Goal: Task Accomplishment & Management: Complete application form

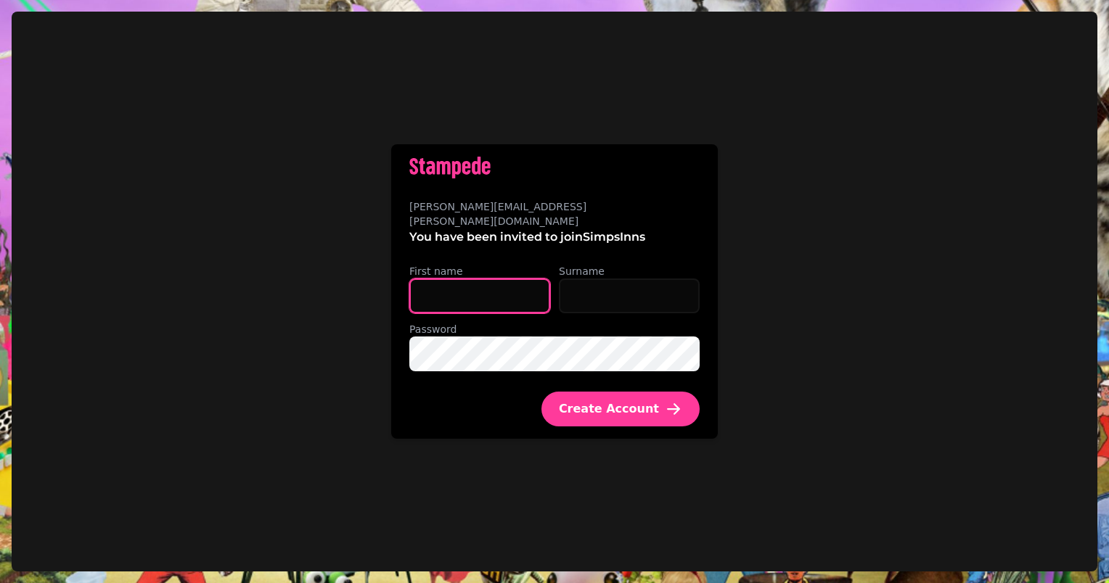
click at [498, 287] on input "First name" at bounding box center [479, 296] width 141 height 35
type input "****"
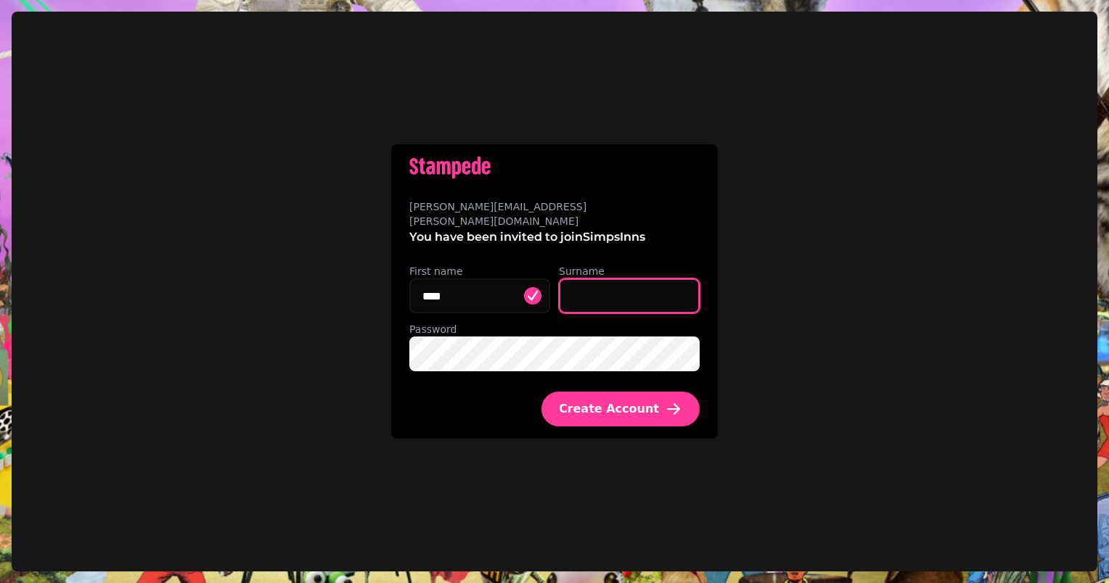
type input "*********"
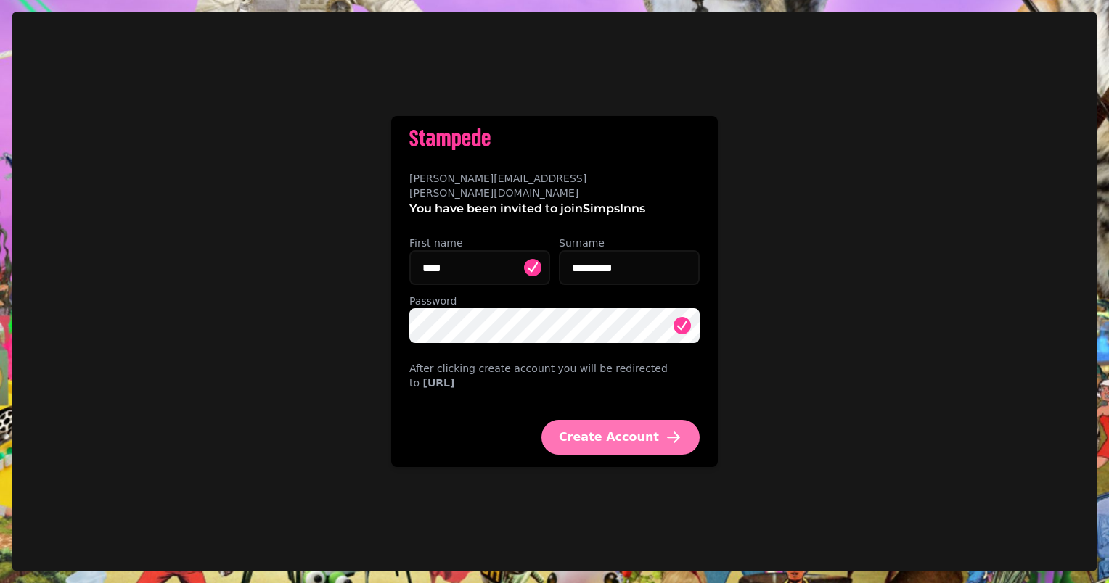
click at [618, 436] on span "Create Account" at bounding box center [609, 438] width 100 height 12
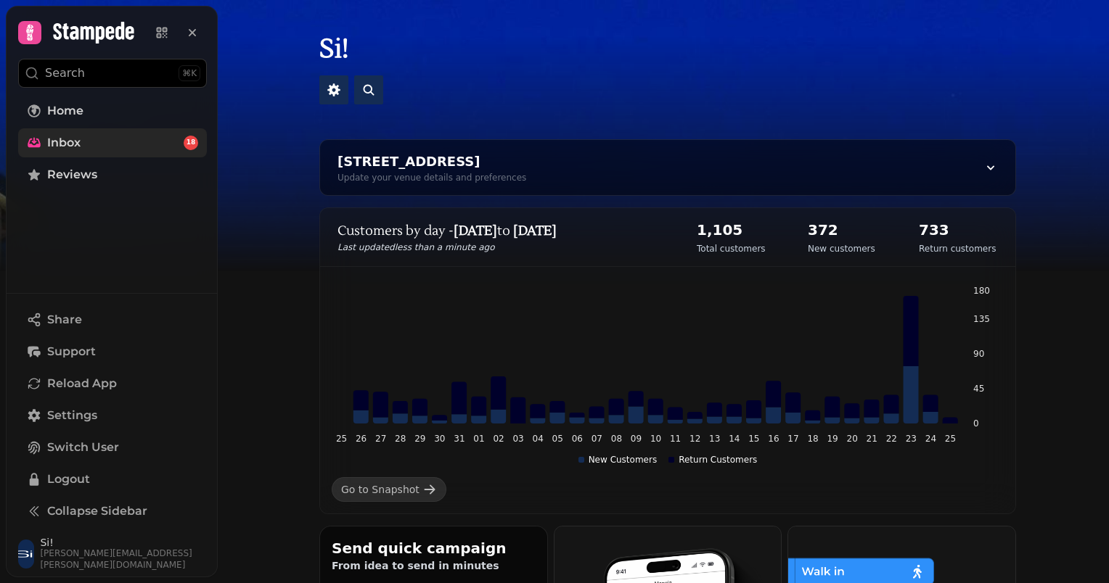
click at [113, 143] on link "Inbox 18" at bounding box center [112, 142] width 189 height 29
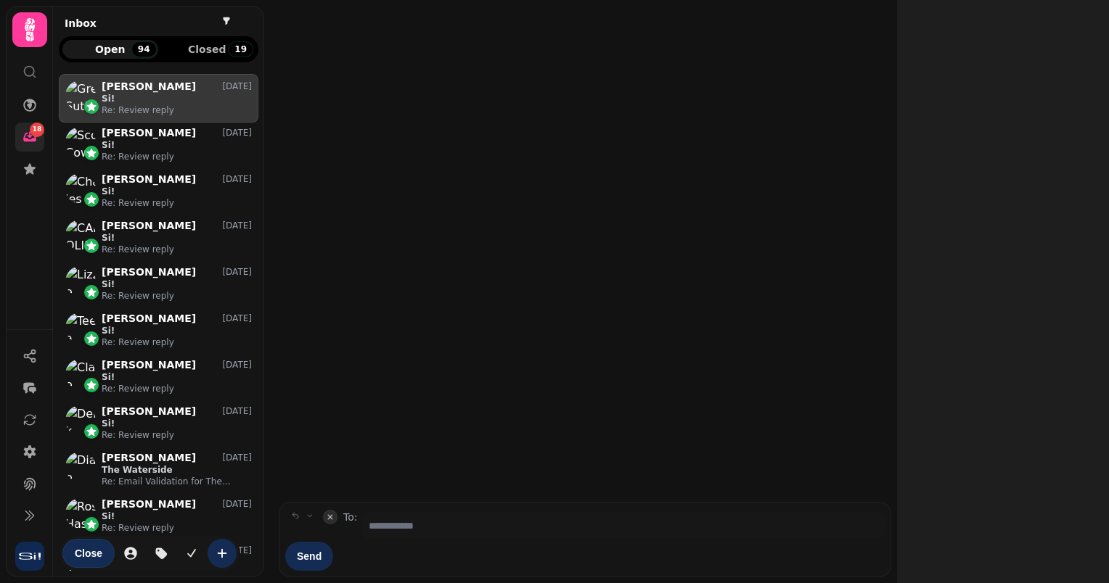
scroll to position [12, 12]
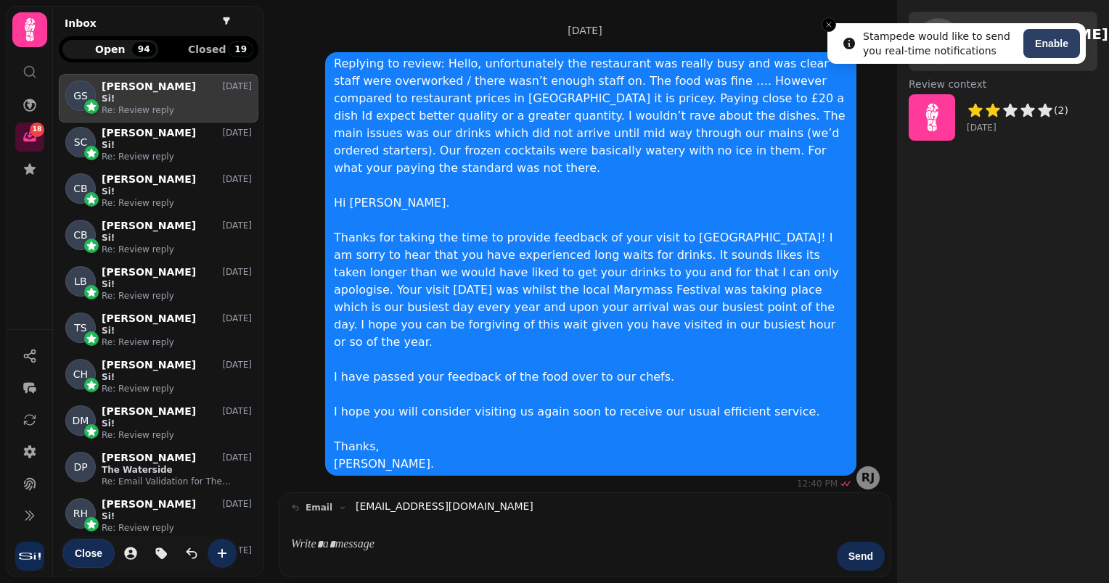
click at [1065, 36] on button "Enable" at bounding box center [1051, 43] width 57 height 29
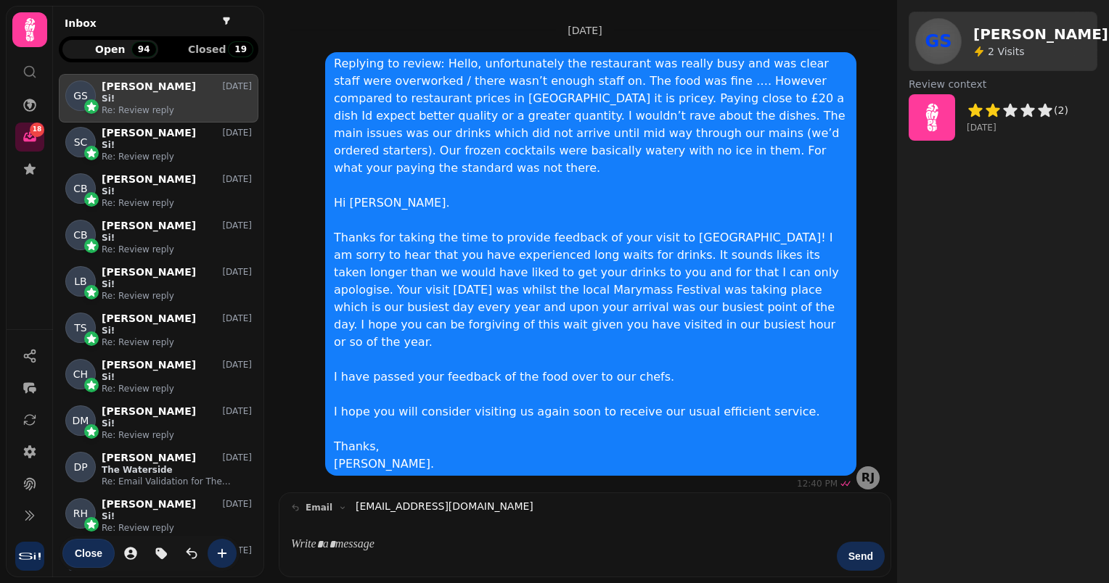
click at [33, 28] on icon at bounding box center [30, 29] width 10 height 23
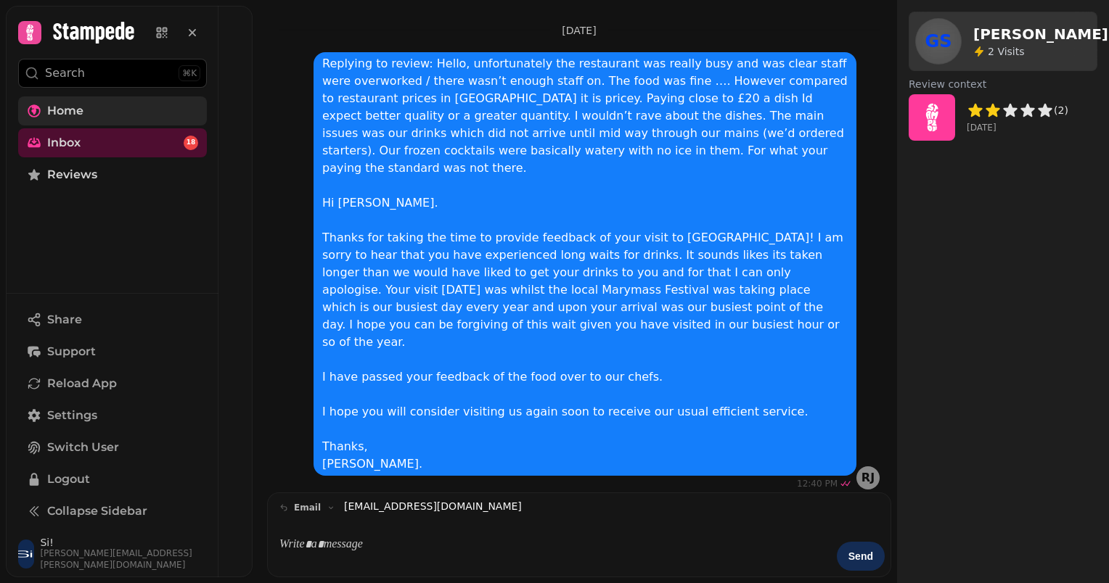
click at [93, 104] on link "Home" at bounding box center [112, 111] width 189 height 29
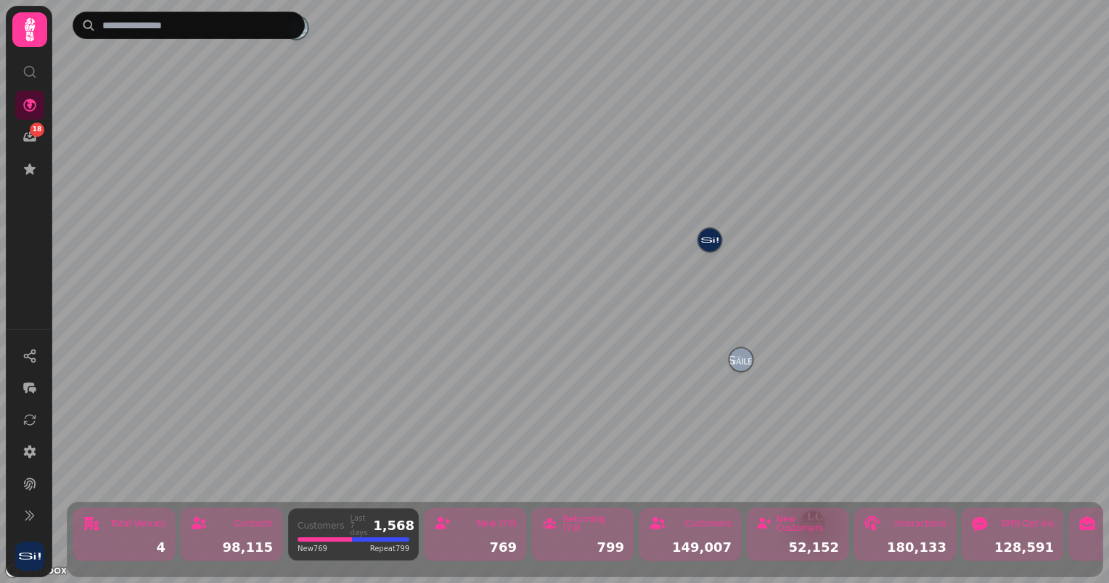
click at [743, 358] on img "The Gailes" at bounding box center [740, 359] width 22 height 22
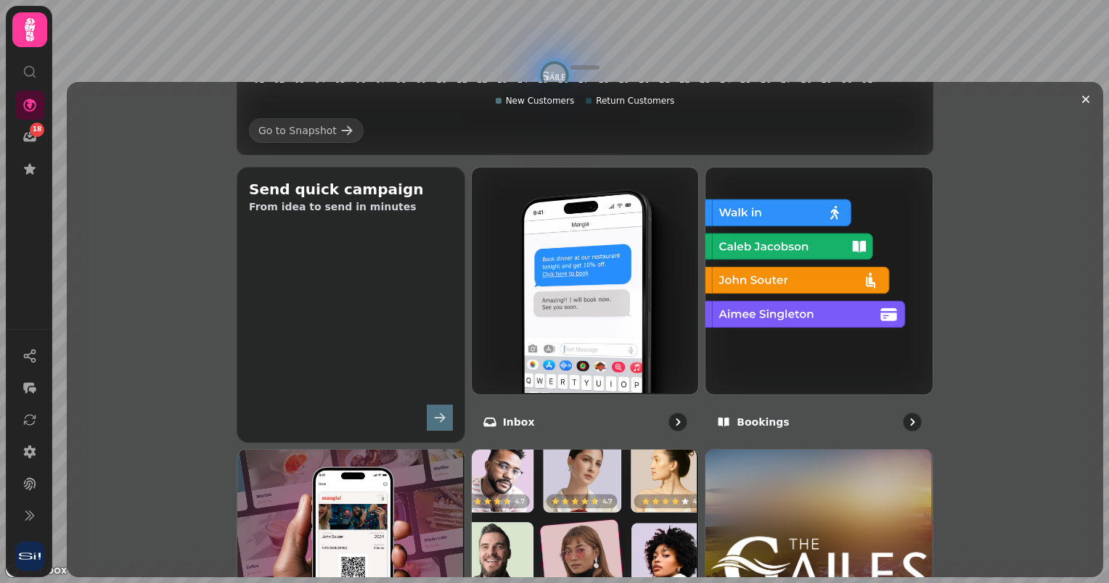
scroll to position [216, 0]
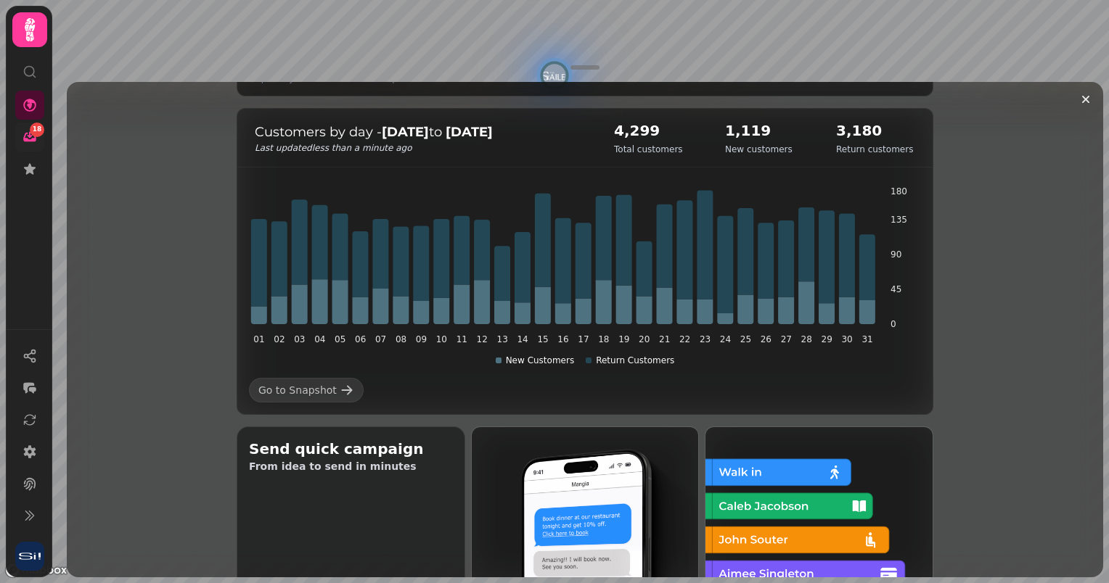
click at [30, 134] on div "18" at bounding box center [37, 130] width 15 height 15
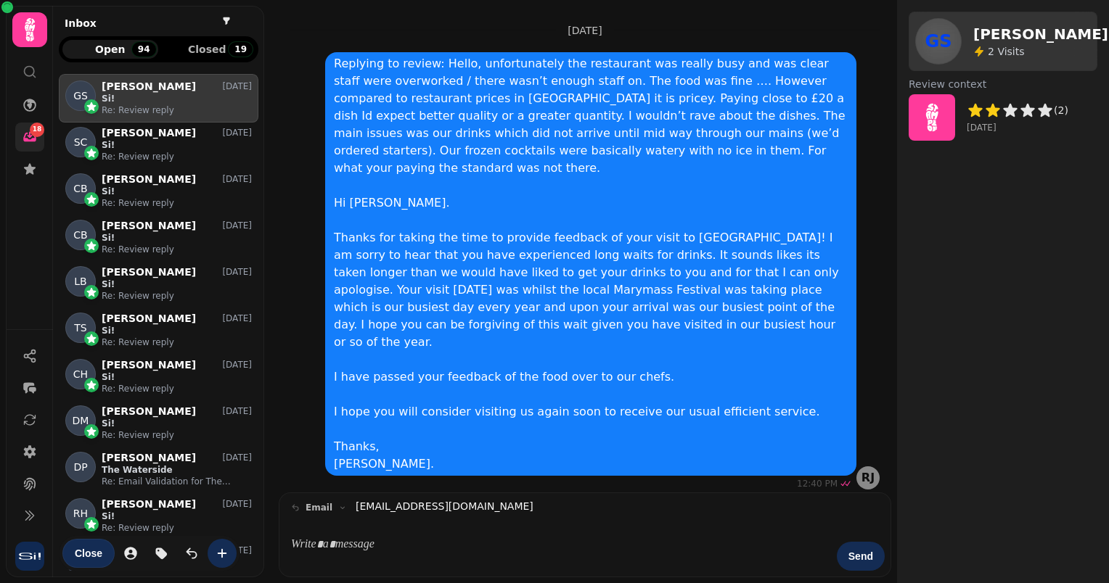
scroll to position [486, 189]
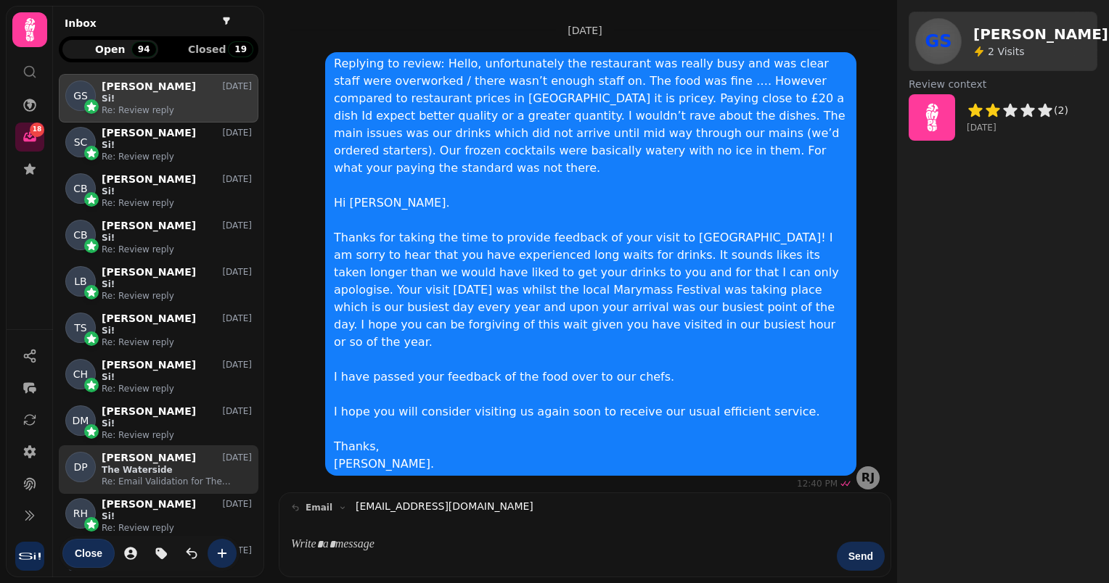
click at [160, 467] on p "The Waterside" at bounding box center [177, 470] width 150 height 12
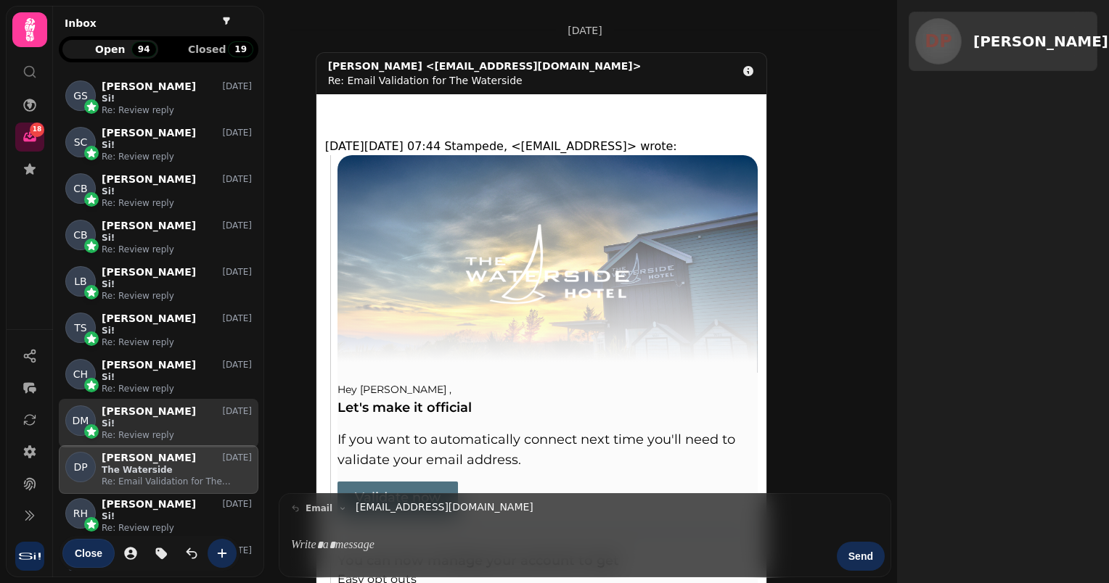
click at [168, 423] on p "Si!" at bounding box center [177, 424] width 150 height 12
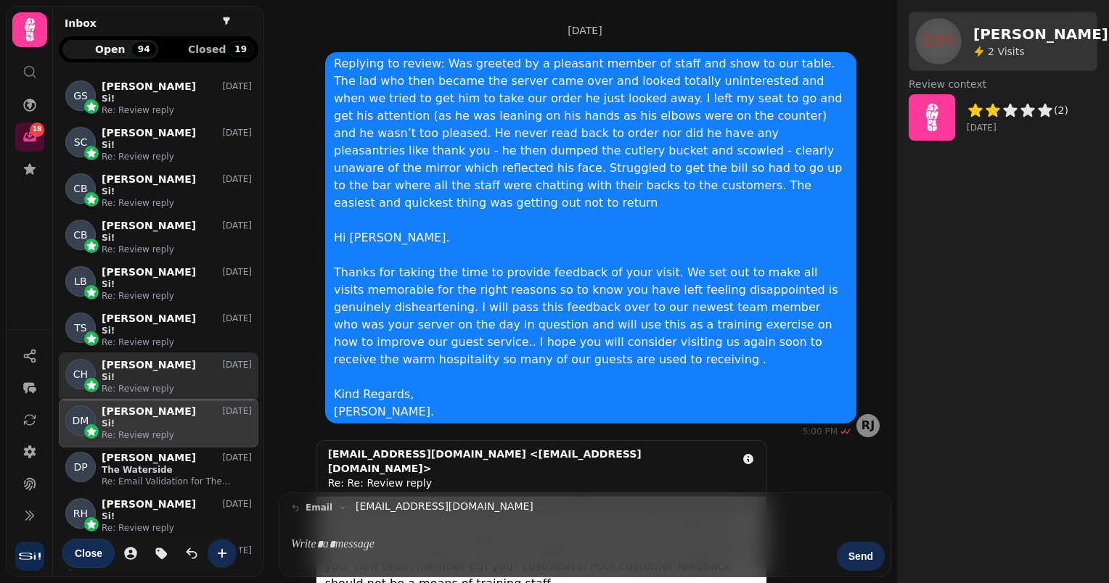
click at [172, 369] on div "[PERSON_NAME] [DATE]" at bounding box center [177, 365] width 150 height 12
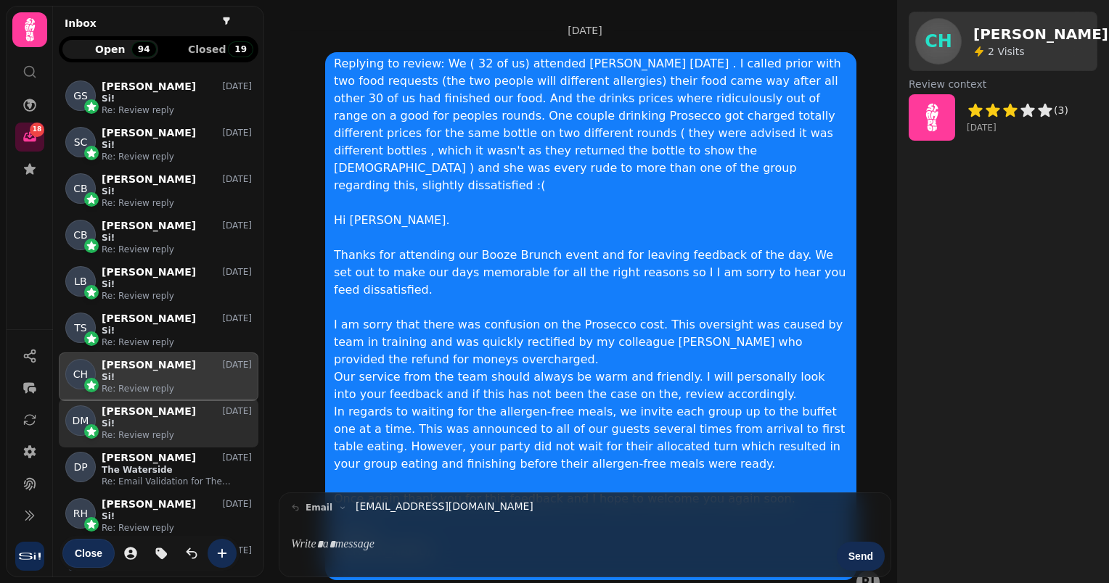
click at [153, 416] on p "[PERSON_NAME]" at bounding box center [149, 412] width 94 height 12
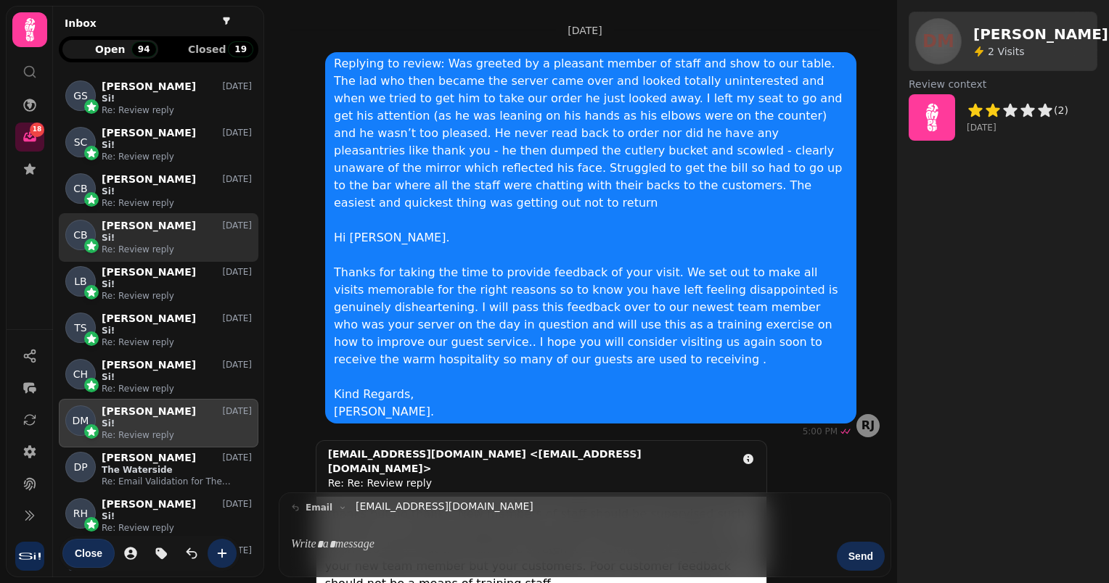
click at [134, 244] on p "Re: Review reply" at bounding box center [177, 250] width 150 height 12
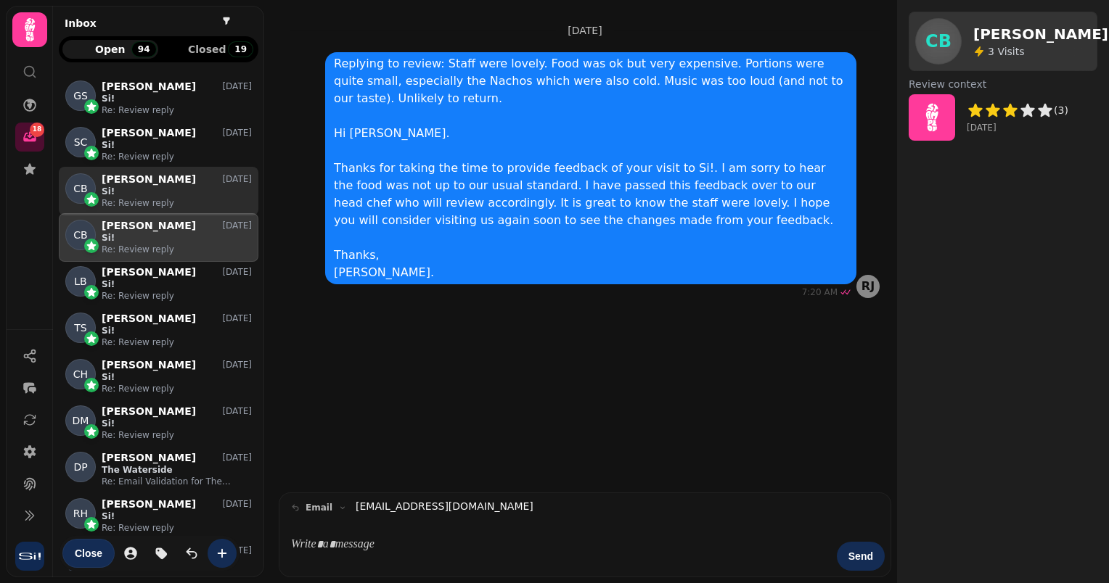
click at [173, 194] on p "Si!" at bounding box center [177, 192] width 150 height 12
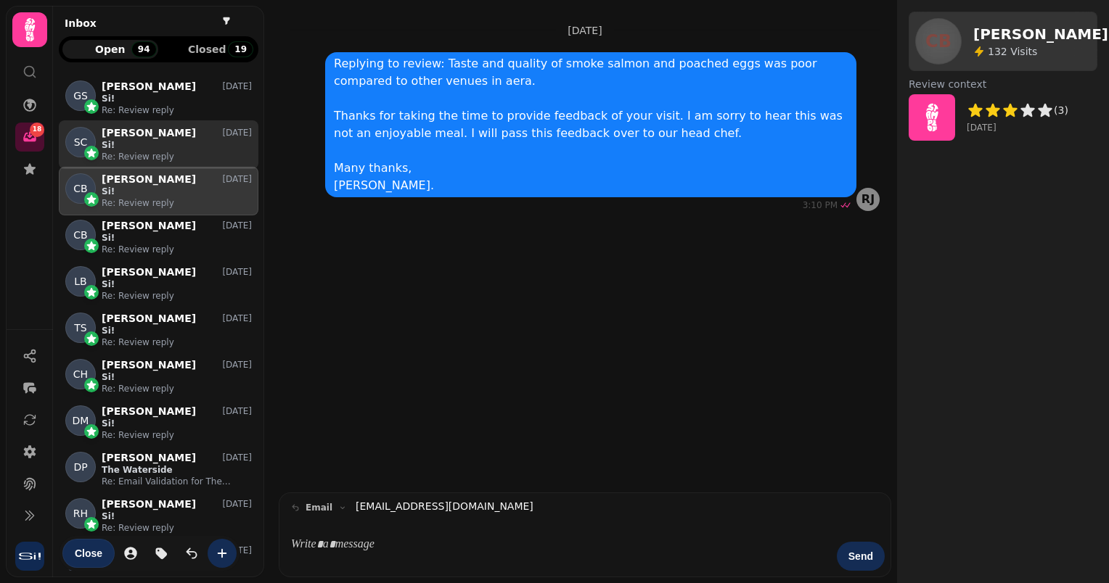
click at [139, 132] on p "[PERSON_NAME]" at bounding box center [149, 133] width 94 height 12
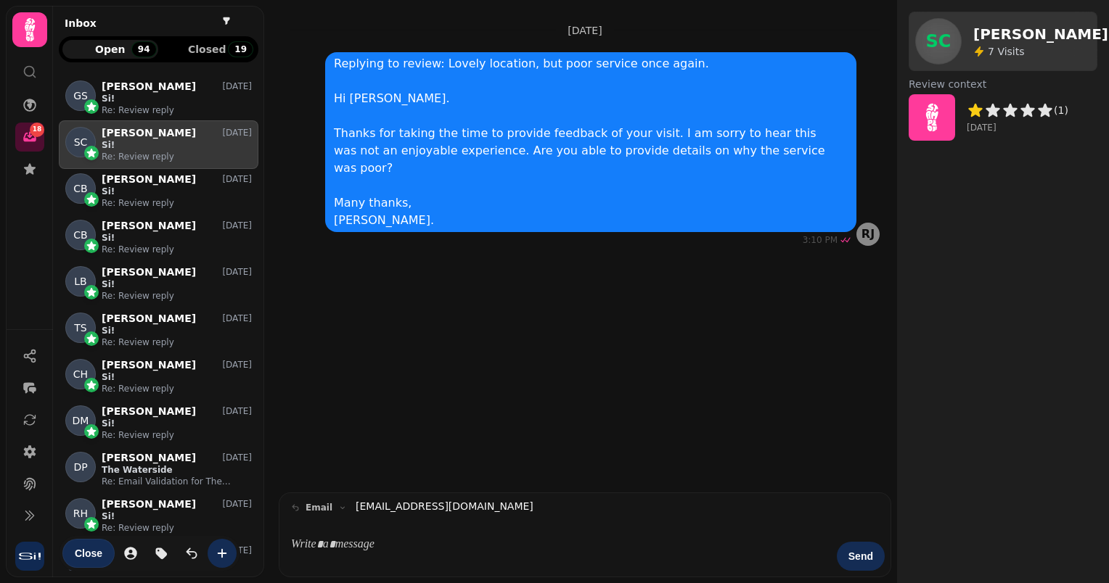
click at [30, 37] on icon at bounding box center [29, 29] width 29 height 29
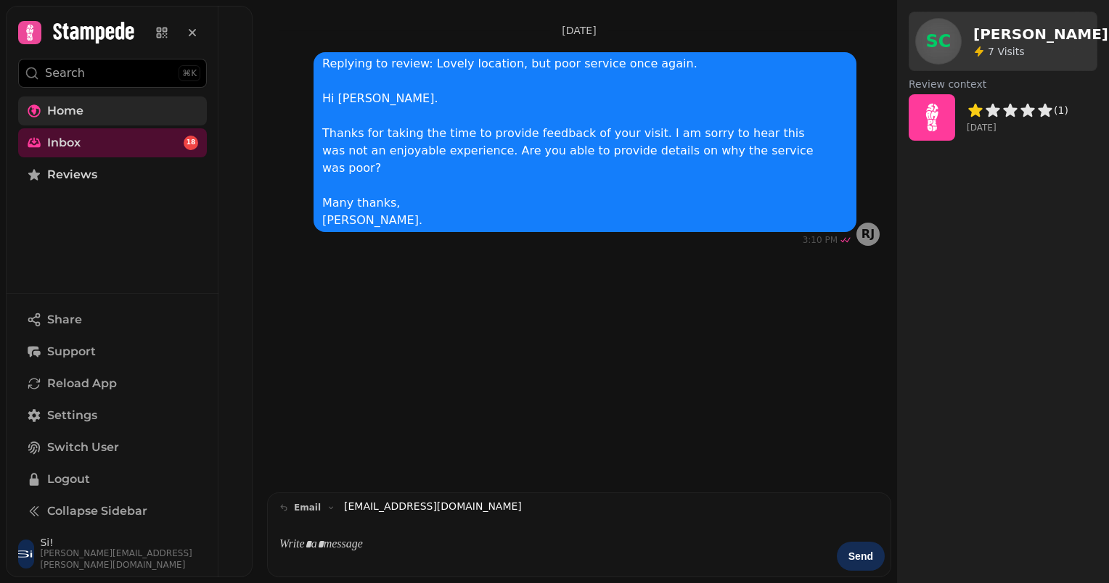
click at [33, 110] on icon at bounding box center [34, 110] width 13 height 13
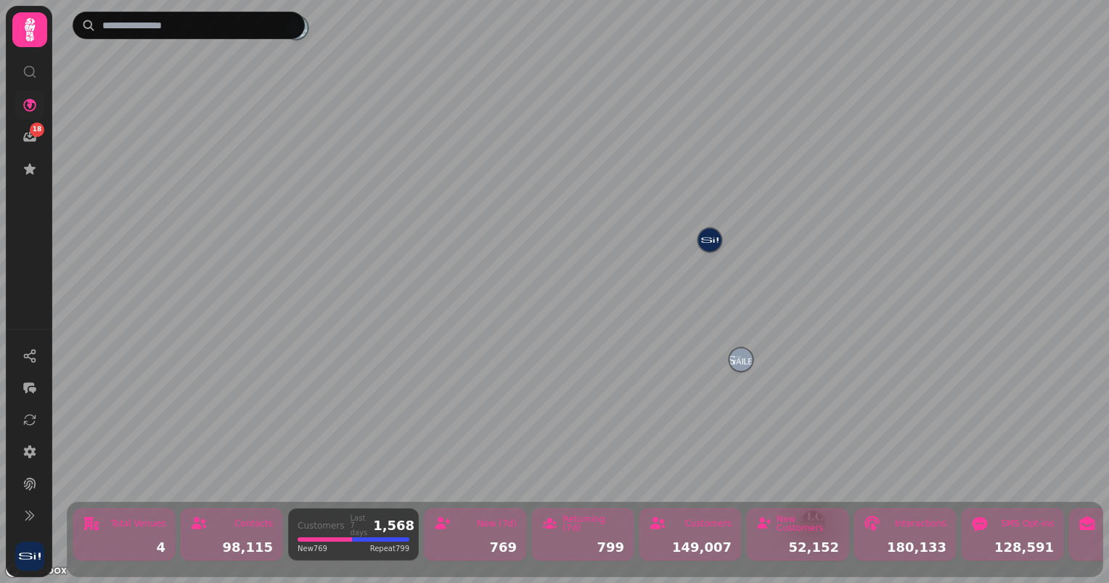
click at [147, 520] on div "Total Venues" at bounding box center [138, 524] width 54 height 9
click at [103, 525] on div "Total Venues 4" at bounding box center [124, 535] width 102 height 52
click at [359, 305] on img "The Waterside" at bounding box center [354, 298] width 22 height 22
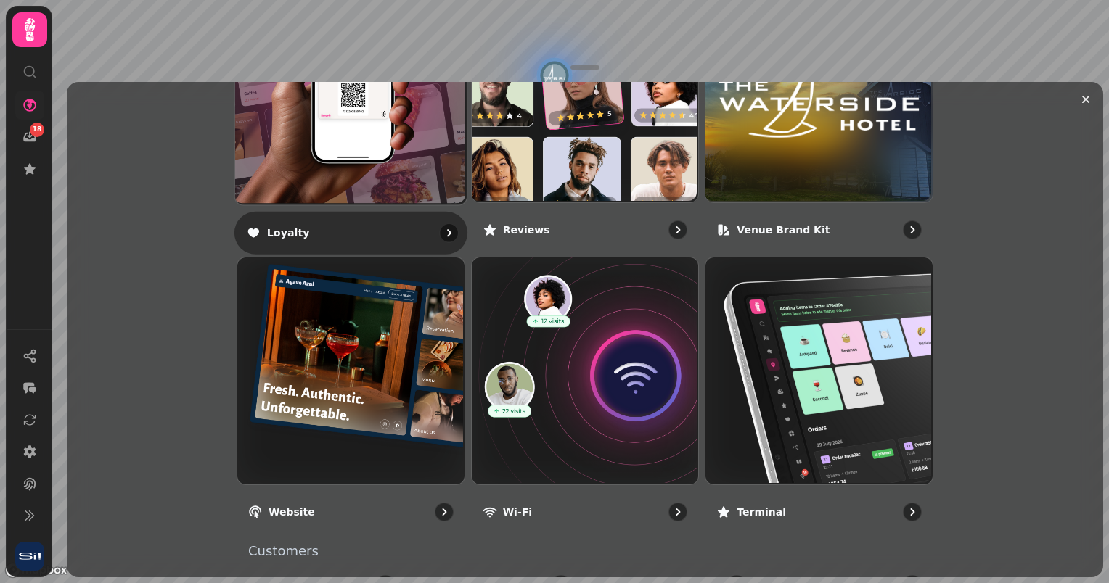
scroll to position [1010, 0]
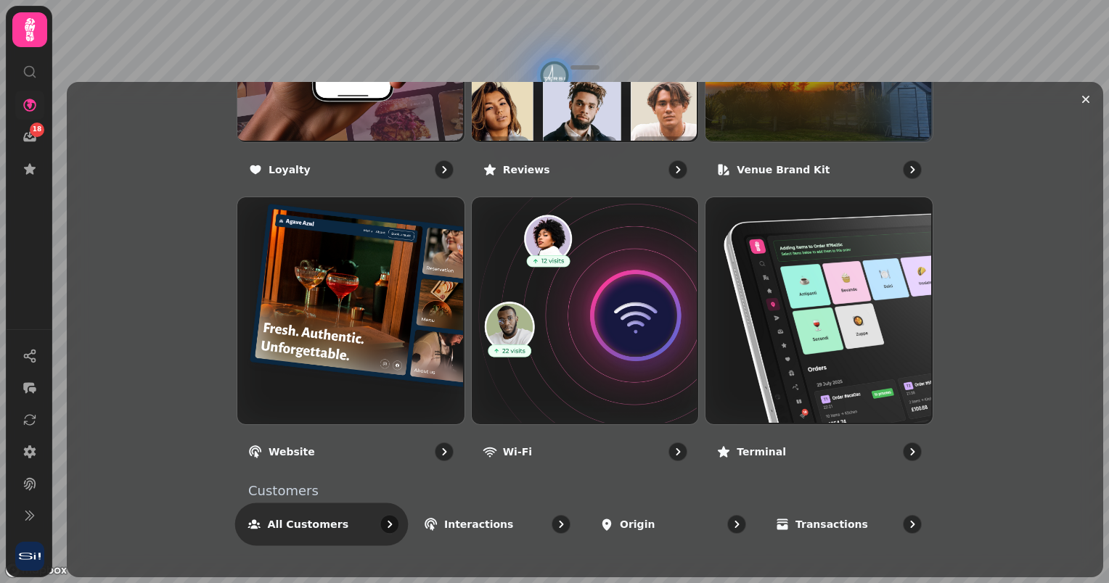
click at [305, 527] on p "All customers" at bounding box center [308, 524] width 81 height 15
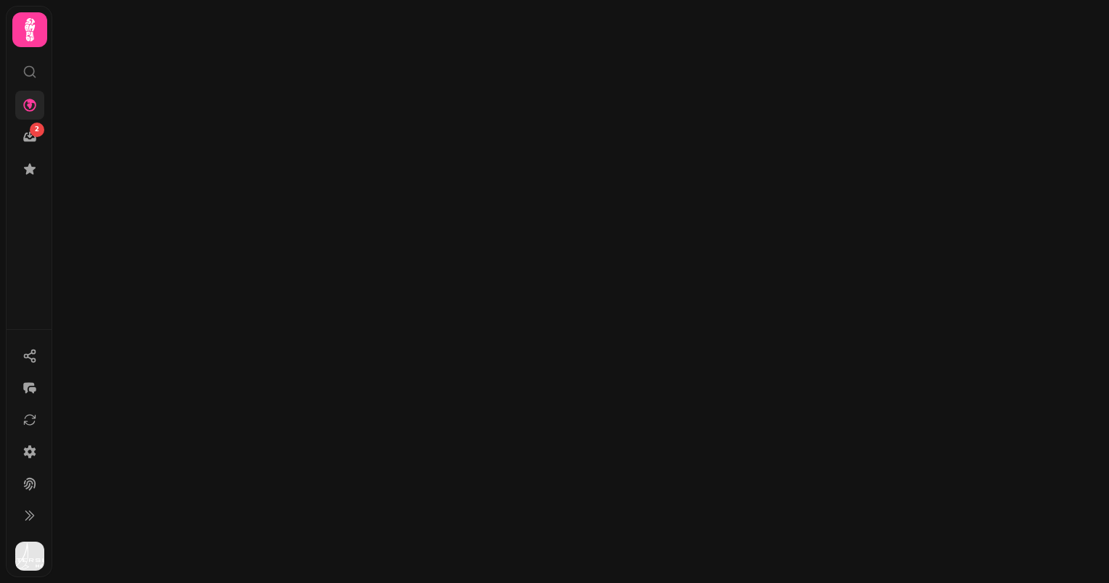
select select "**"
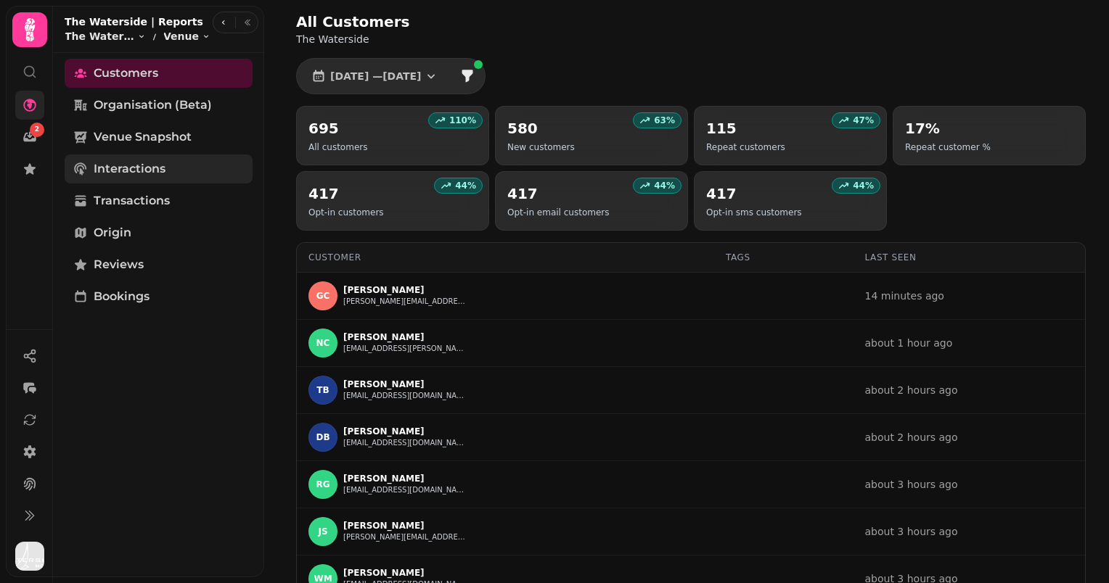
click at [134, 172] on span "Interactions" at bounding box center [130, 168] width 72 height 17
select select "**"
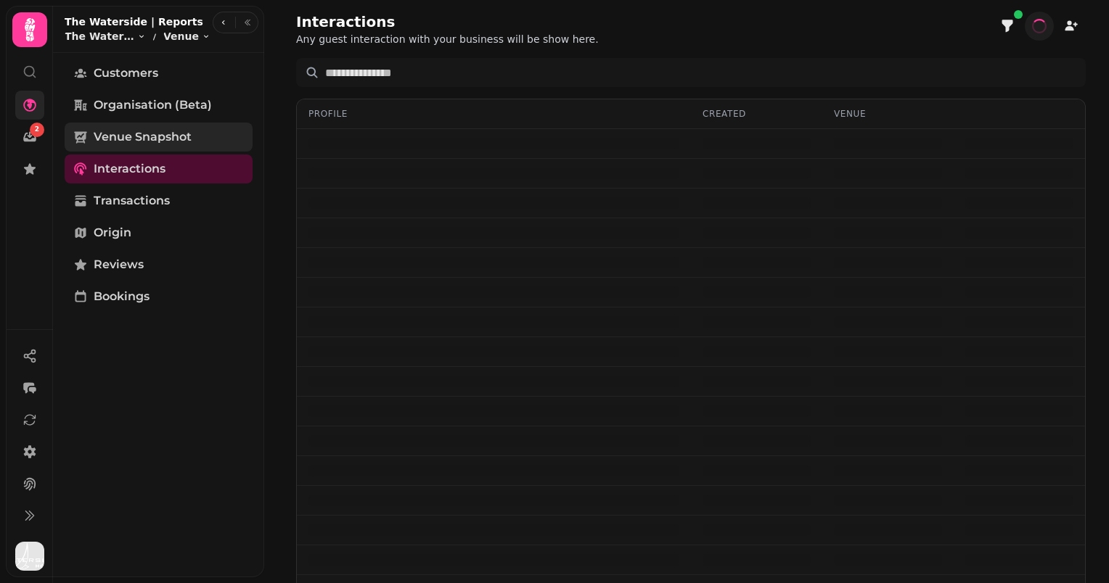
click at [144, 134] on span "Venue Snapshot" at bounding box center [143, 136] width 98 height 17
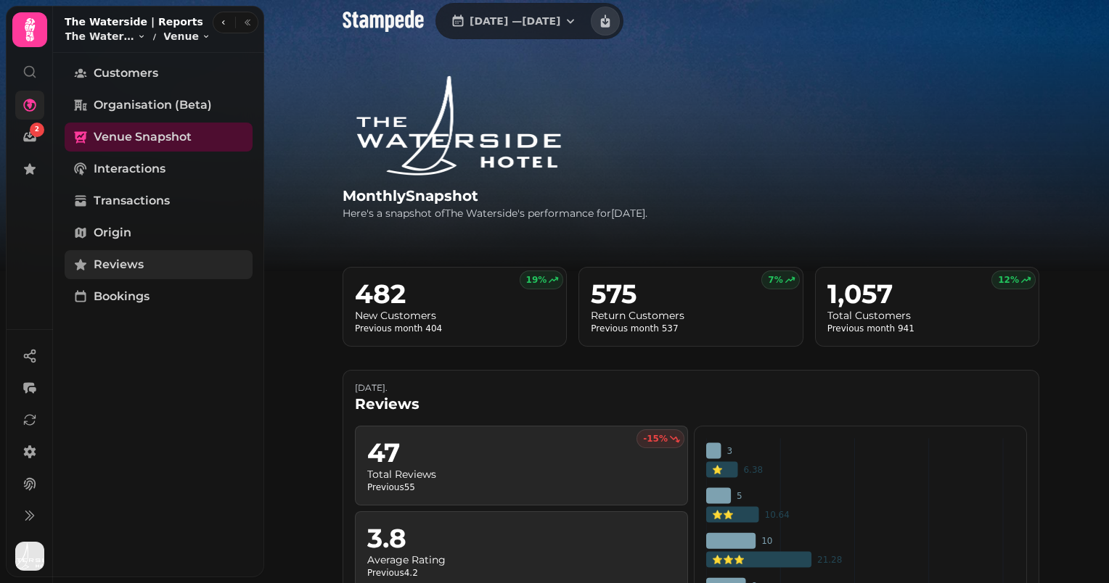
click at [115, 271] on span "Reviews" at bounding box center [119, 264] width 50 height 17
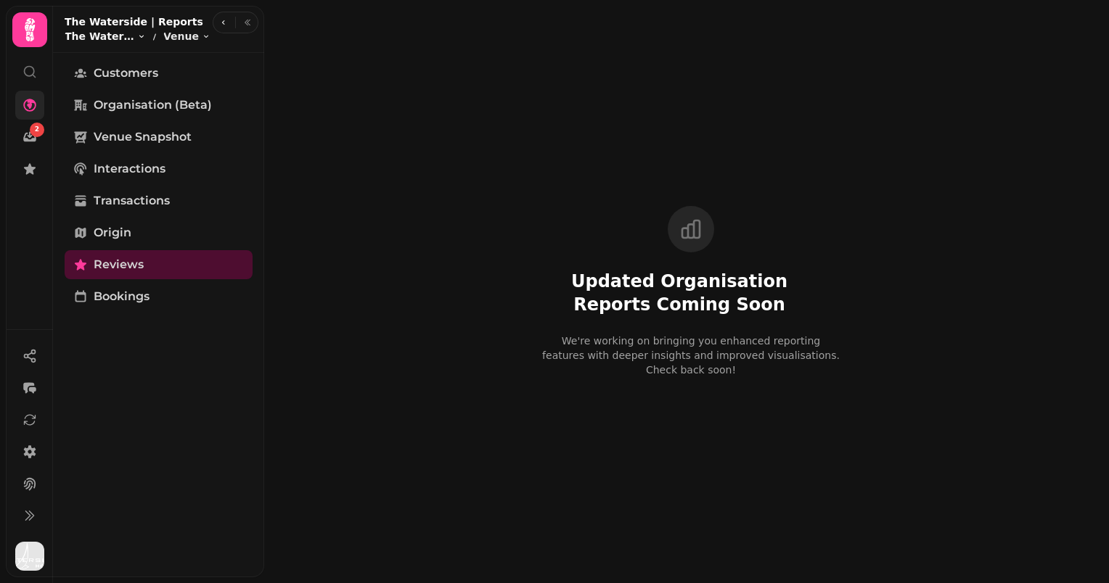
click at [91, 29] on span "The Waterside" at bounding box center [100, 36] width 70 height 15
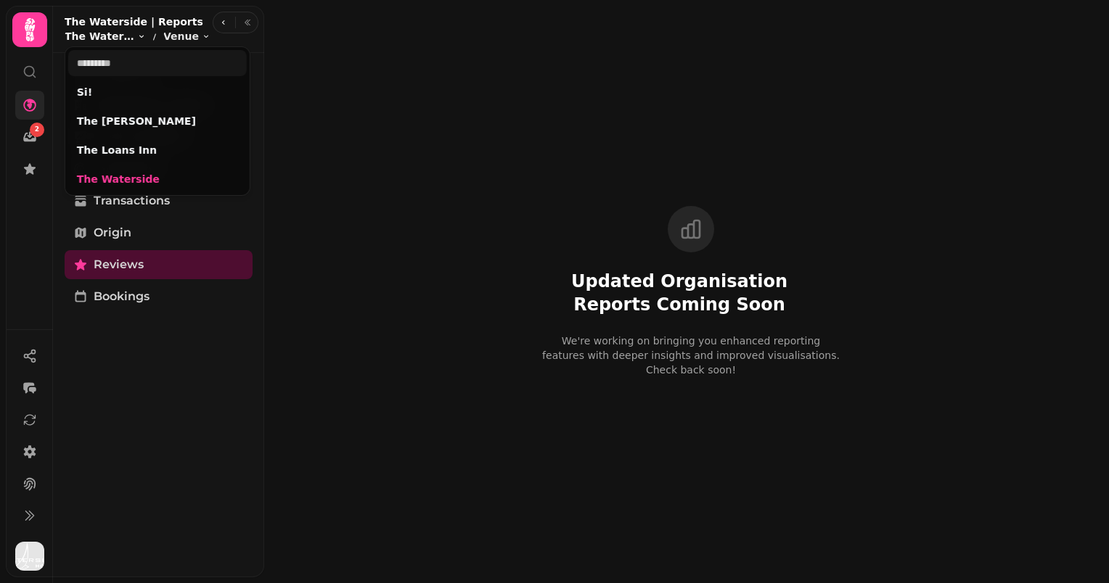
click at [91, 29] on span "The Waterside" at bounding box center [100, 36] width 70 height 15
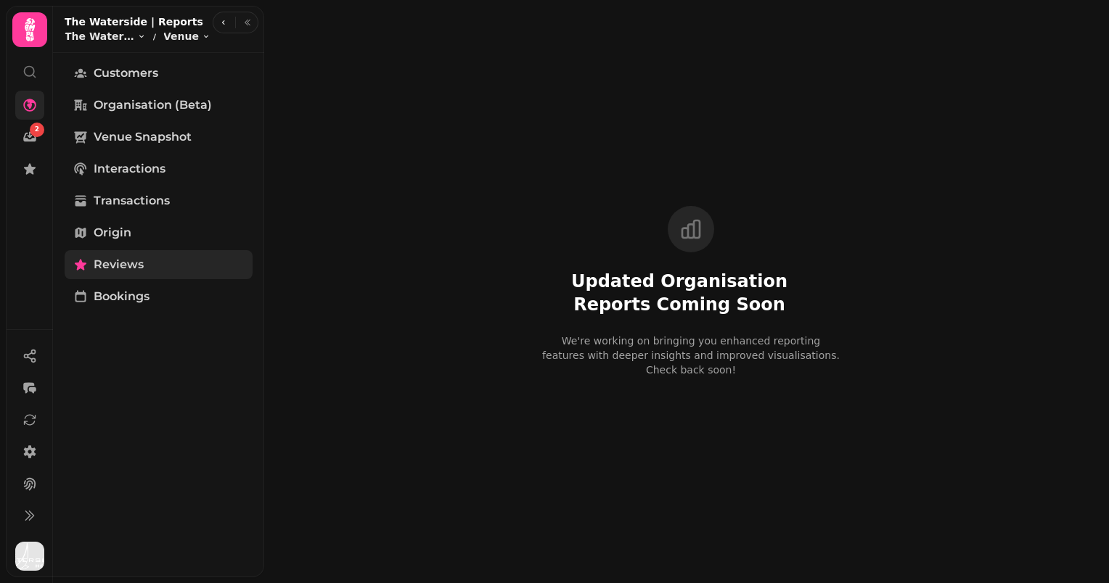
click at [133, 260] on span "Reviews" at bounding box center [119, 264] width 50 height 17
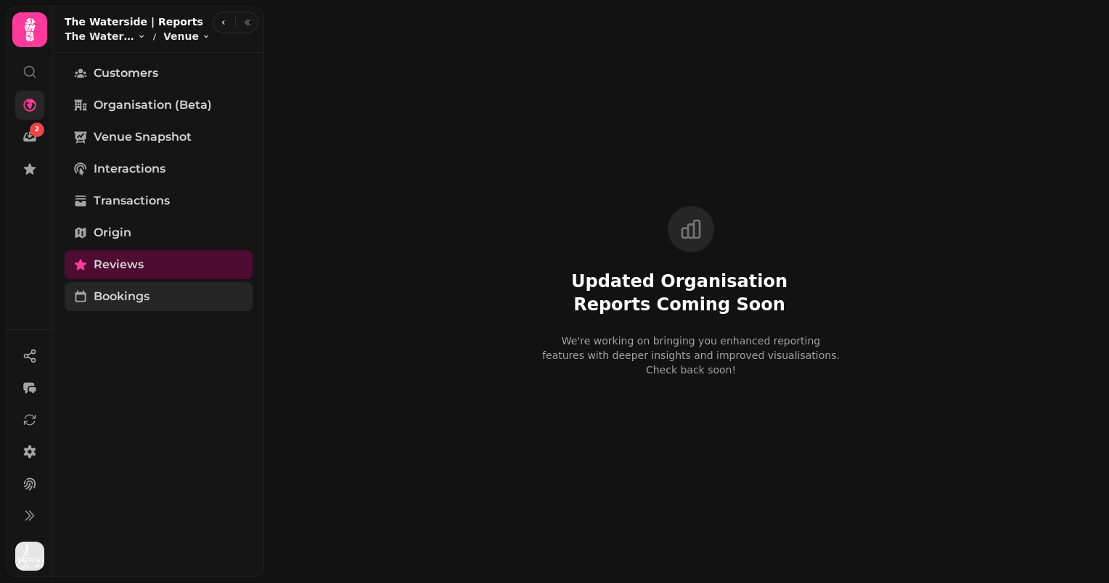
click at [118, 304] on span "Bookings" at bounding box center [122, 296] width 56 height 17
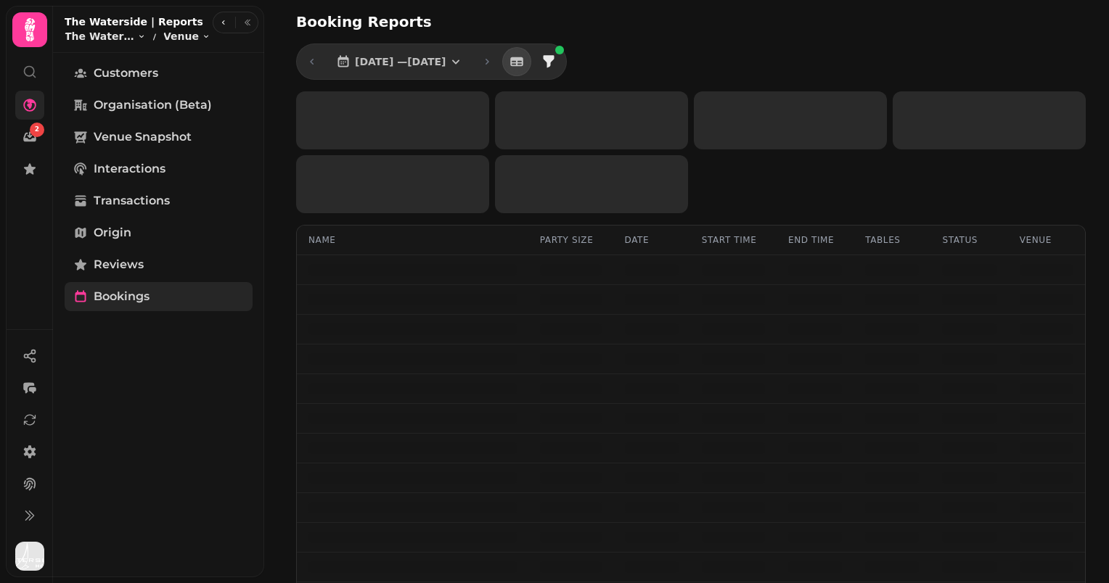
select select "**"
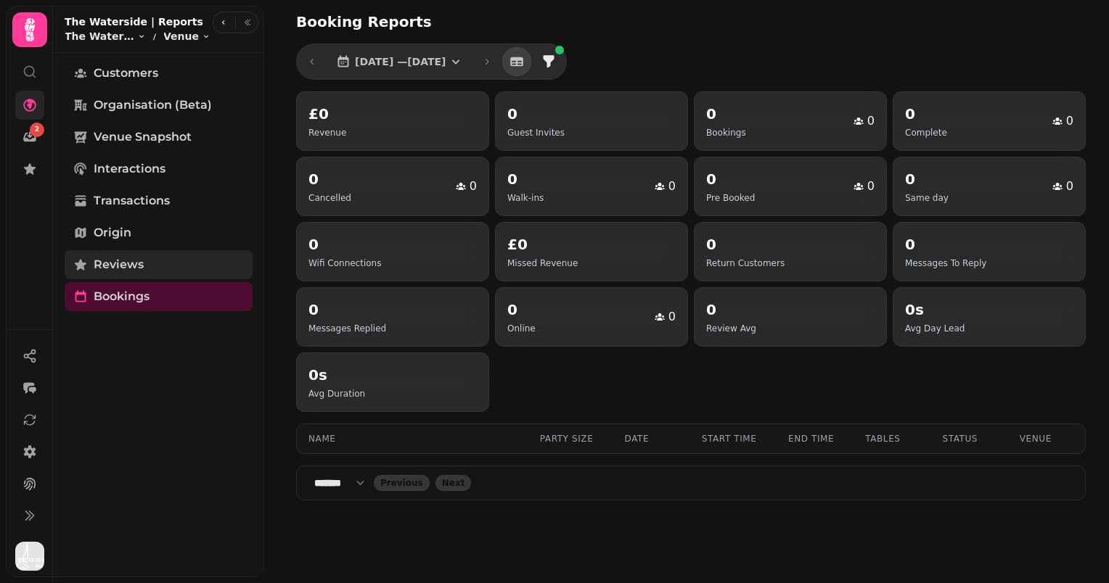
click at [115, 258] on span "Reviews" at bounding box center [119, 264] width 50 height 17
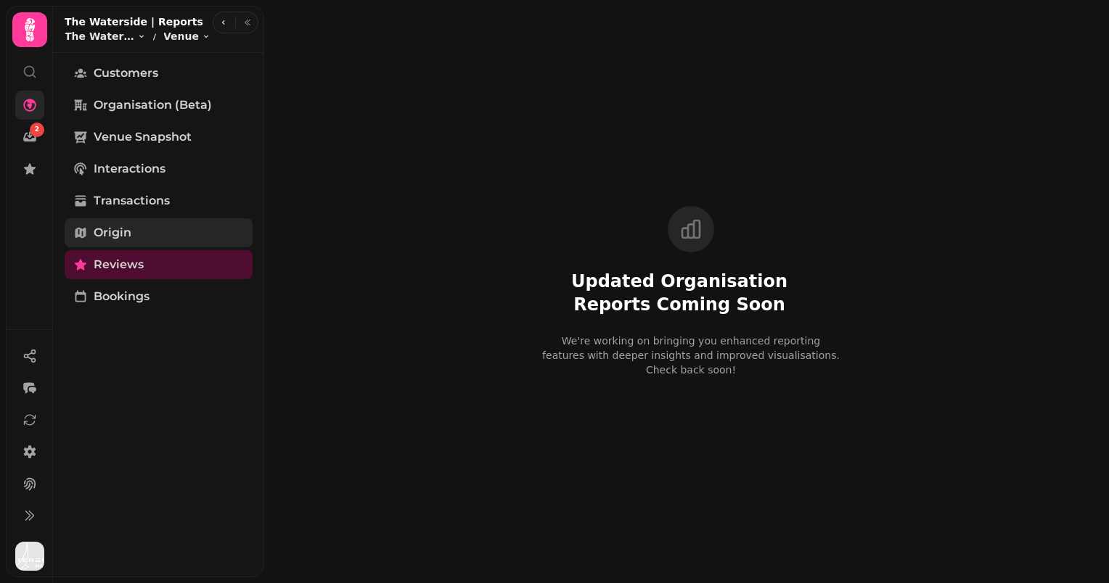
click at [116, 229] on span "Origin" at bounding box center [113, 232] width 38 height 17
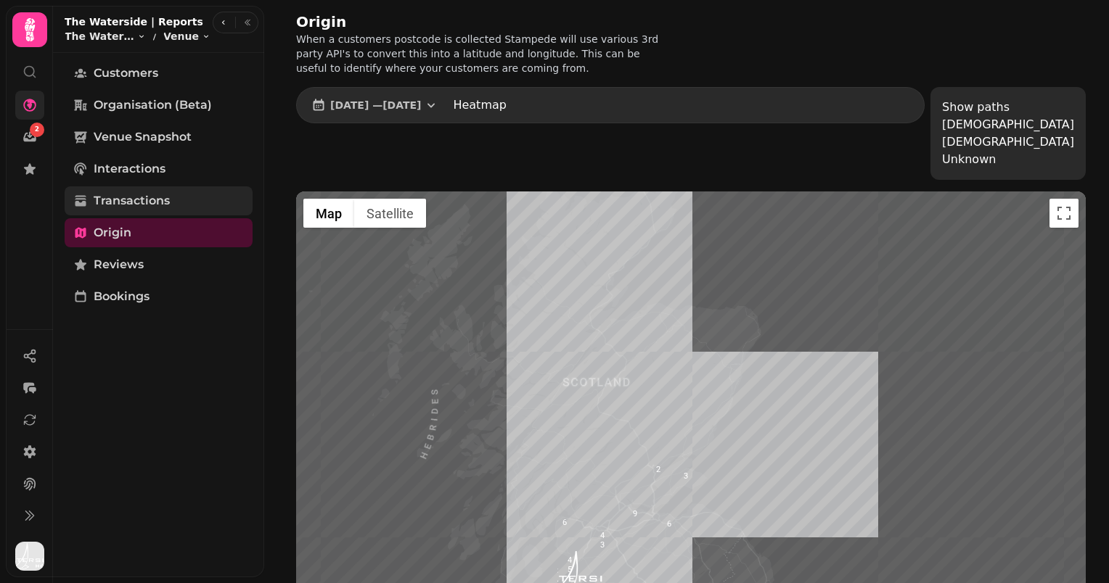
click at [120, 197] on span "Transactions" at bounding box center [132, 200] width 76 height 17
select select "**"
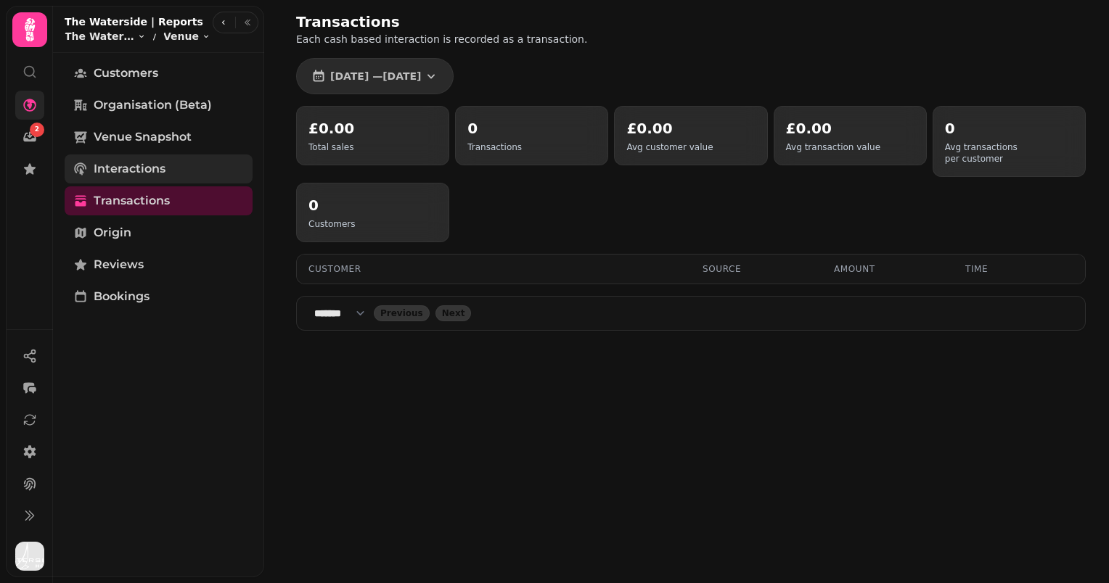
click at [120, 165] on span "Interactions" at bounding box center [130, 168] width 72 height 17
select select "**"
